Goal: Information Seeking & Learning: Learn about a topic

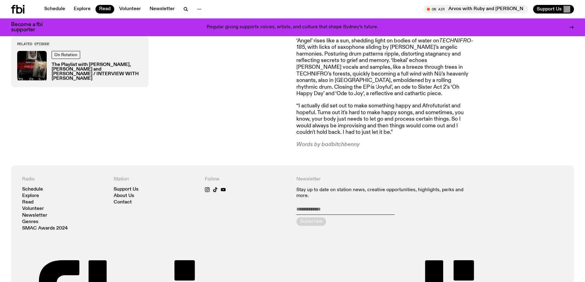
scroll to position [515, 0]
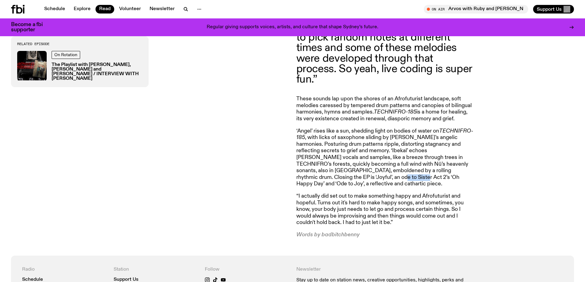
drag, startPoint x: 356, startPoint y: 171, endPoint x: 385, endPoint y: 171, distance: 29.2
click at [385, 171] on p "‘Angel’ rises like a sun, shedding light on bodies of water on TECHNIFRO-185 , …" at bounding box center [384, 158] width 177 height 60
click at [410, 170] on p "‘Angel’ rises like a sun, shedding light on bodies of water on TECHNIFRO-185 , …" at bounding box center [384, 158] width 177 height 60
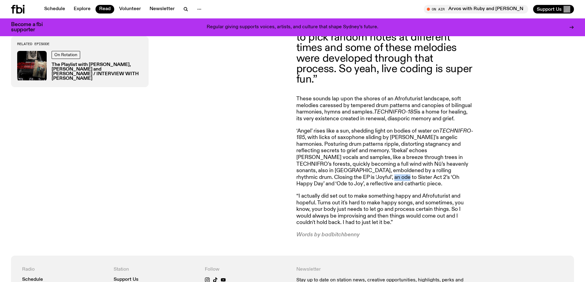
drag, startPoint x: 342, startPoint y: 171, endPoint x: 376, endPoint y: 171, distance: 34.4
click at [376, 171] on p "‘Angel’ rises like a sun, shedding light on bodies of water on TECHNIFRO-185 , …" at bounding box center [384, 158] width 177 height 60
drag, startPoint x: 379, startPoint y: 171, endPoint x: 413, endPoint y: 169, distance: 34.7
click at [413, 169] on p "‘Angel’ rises like a sun, shedding light on bodies of water on TECHNIFRO-185 , …" at bounding box center [384, 158] width 177 height 60
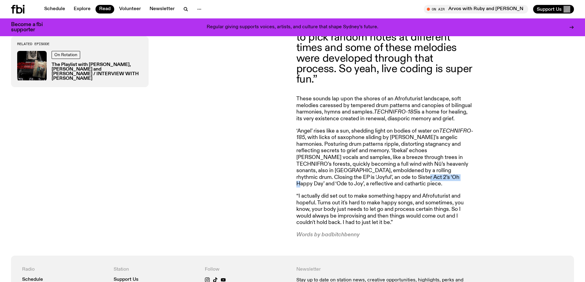
click at [413, 169] on p "‘Angel’ rises like a sun, shedding light on bodies of water on TECHNIFRO-185 , …" at bounding box center [384, 158] width 177 height 60
drag, startPoint x: 317, startPoint y: 177, endPoint x: 327, endPoint y: 175, distance: 10.2
click at [323, 176] on p "‘Angel’ rises like a sun, shedding light on bodies of water on TECHNIFRO-185 , …" at bounding box center [384, 158] width 177 height 60
click at [327, 175] on p "‘Angel’ rises like a sun, shedding light on bodies of water on TECHNIFRO-185 , …" at bounding box center [384, 158] width 177 height 60
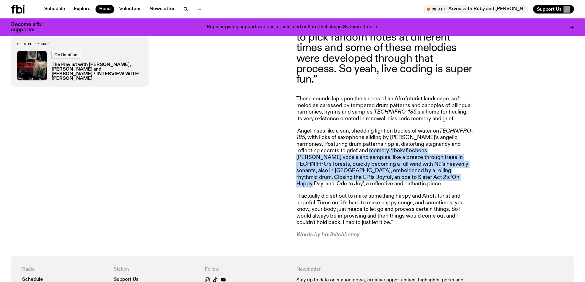
drag, startPoint x: 411, startPoint y: 148, endPoint x: 421, endPoint y: 168, distance: 22.1
click at [421, 168] on p "‘Angel’ rises like a sun, shedding light on bodies of water on TECHNIFRO-185 , …" at bounding box center [384, 158] width 177 height 60
click at [402, 168] on p "‘Angel’ rises like a sun, shedding light on bodies of water on TECHNIFRO-185 , …" at bounding box center [384, 158] width 177 height 60
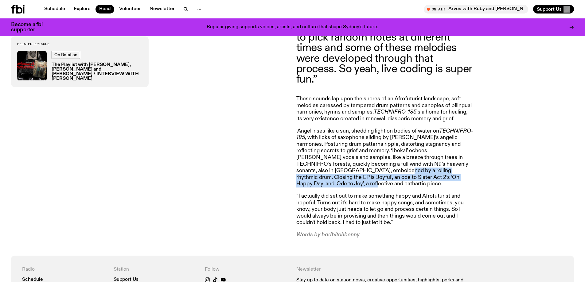
drag, startPoint x: 382, startPoint y: 167, endPoint x: 382, endPoint y: 176, distance: 8.9
click at [382, 176] on p "‘Angel’ rises like a sun, shedding light on bodies of water on TECHNIFRO-185 , …" at bounding box center [384, 158] width 177 height 60
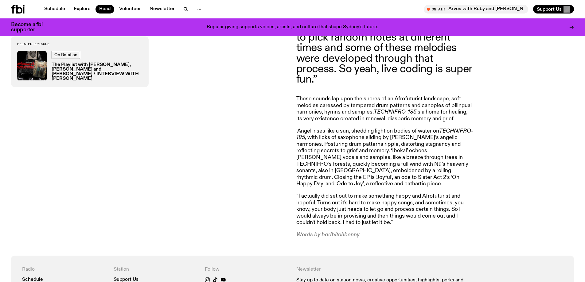
drag, startPoint x: 374, startPoint y: 182, endPoint x: 358, endPoint y: 184, distance: 16.4
click at [373, 181] on article "“I really did want something Afrofuturist, and the whole name of the project TE…" at bounding box center [384, 55] width 177 height 366
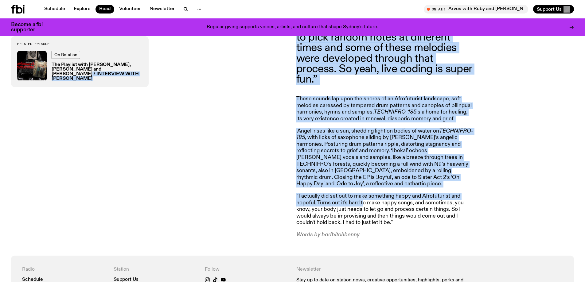
drag, startPoint x: 292, startPoint y: 188, endPoint x: 363, endPoint y: 199, distance: 71.8
click at [363, 199] on p "“I actually did set out to make something happy and Afrofuturist and hopeful. T…" at bounding box center [384, 209] width 177 height 33
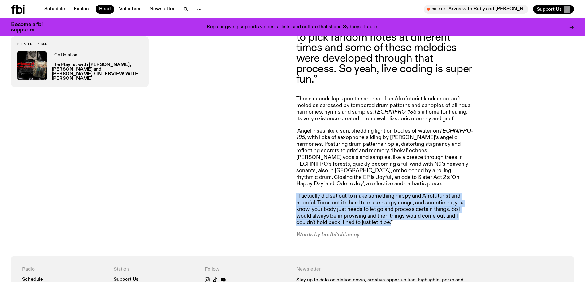
drag, startPoint x: 296, startPoint y: 189, endPoint x: 392, endPoint y: 218, distance: 100.4
click at [392, 218] on div "“I really did want something Afrofuturist, and the whole name of the project TE…" at bounding box center [292, 55] width 585 height 401
click at [392, 218] on p "“I actually did set out to make something happy and Afrofuturist and hopeful. T…" at bounding box center [384, 209] width 177 height 33
drag, startPoint x: 392, startPoint y: 217, endPoint x: 296, endPoint y: 185, distance: 101.8
click at [296, 185] on div "“I really did want something Afrofuturist, and the whole name of the project TE…" at bounding box center [292, 55] width 585 height 401
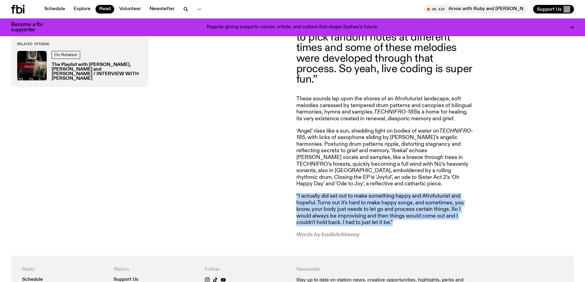
click at [335, 197] on p "“I actually did set out to make something happy and Afrofuturist and hopeful. T…" at bounding box center [384, 209] width 177 height 33
